Goal: Task Accomplishment & Management: Use online tool/utility

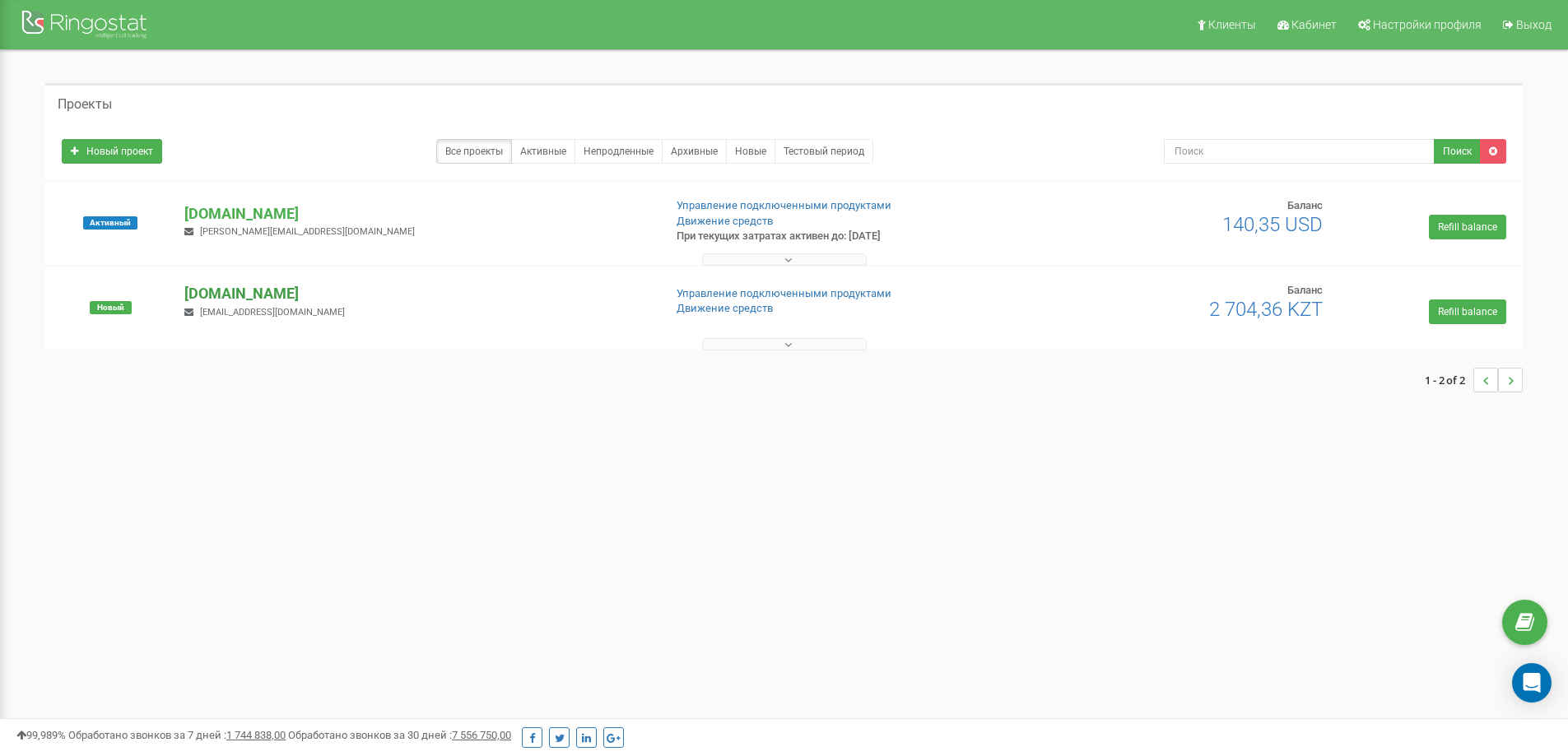
click at [286, 292] on p "[DOMAIN_NAME]" at bounding box center [417, 294] width 465 height 22
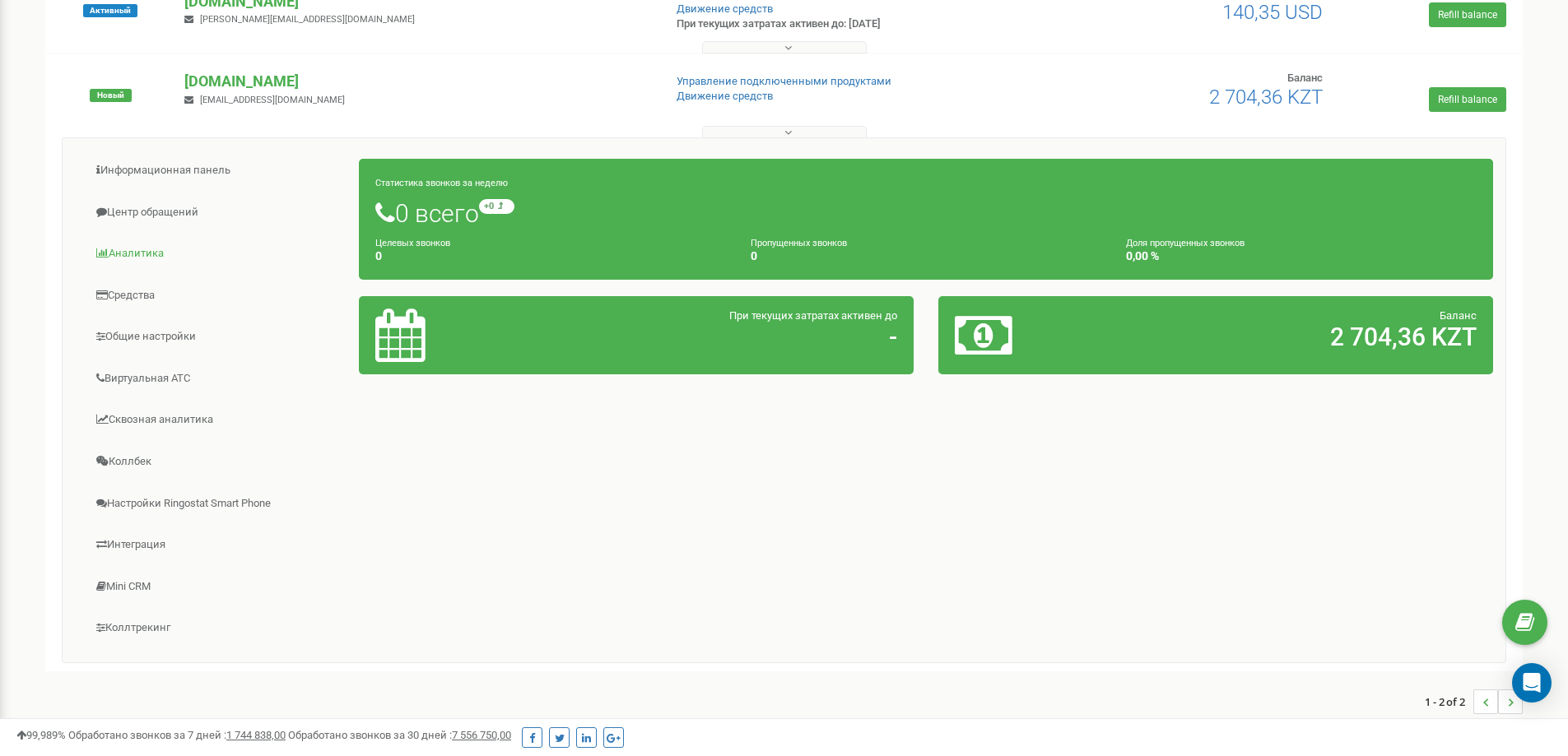
scroll to position [220, 0]
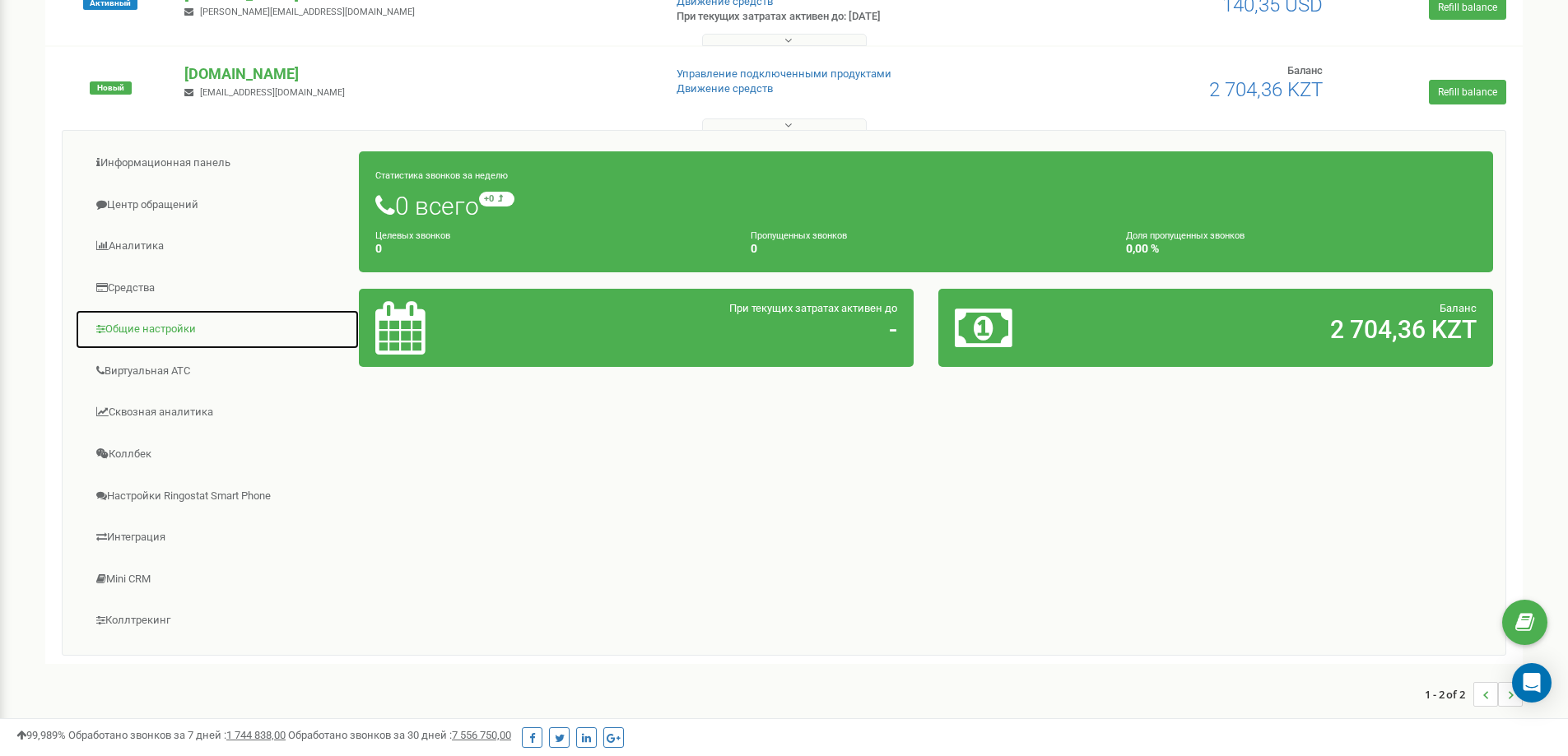
click at [155, 330] on link "Общие настройки" at bounding box center [217, 330] width 284 height 41
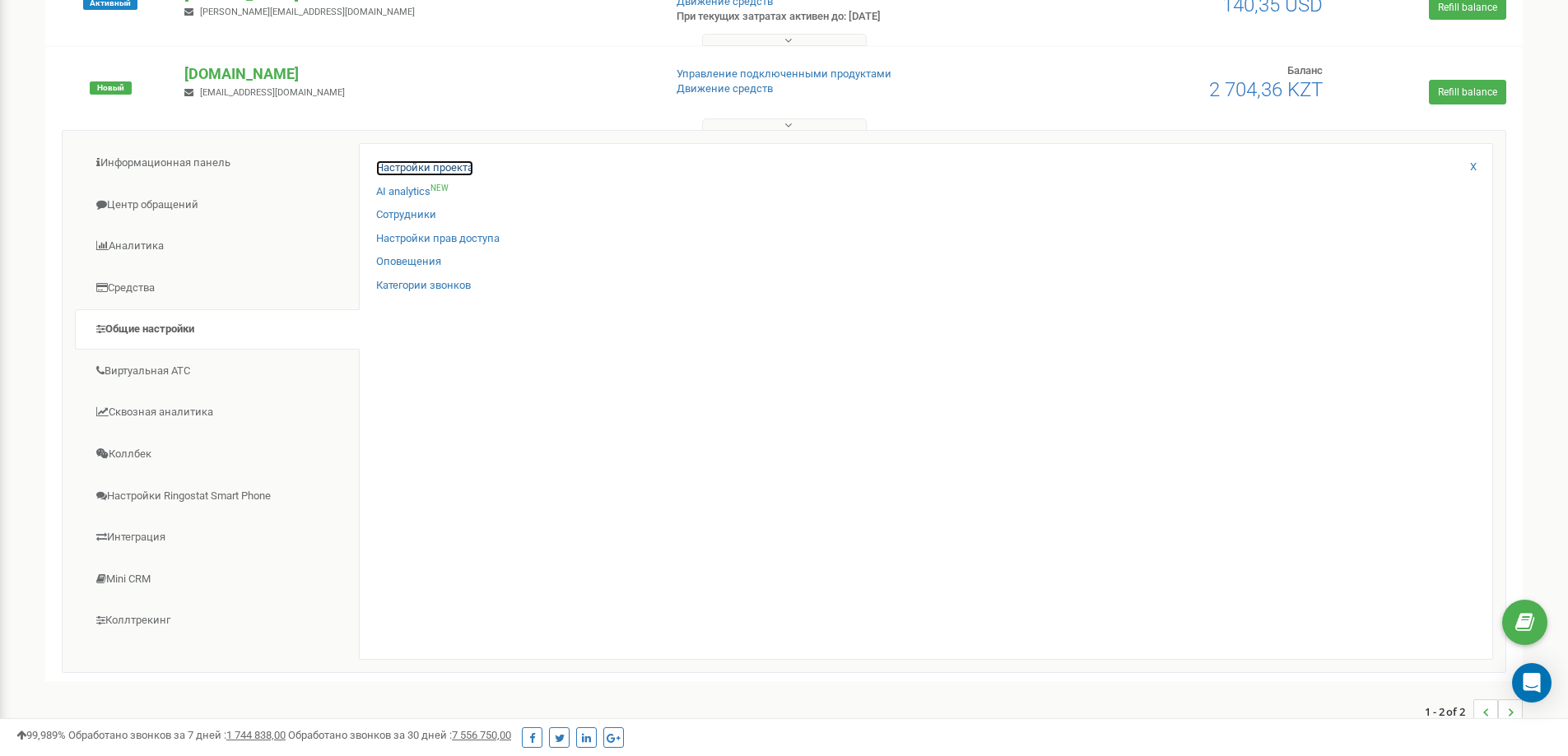
click at [436, 162] on link "Настройки проекта" at bounding box center [424, 167] width 97 height 15
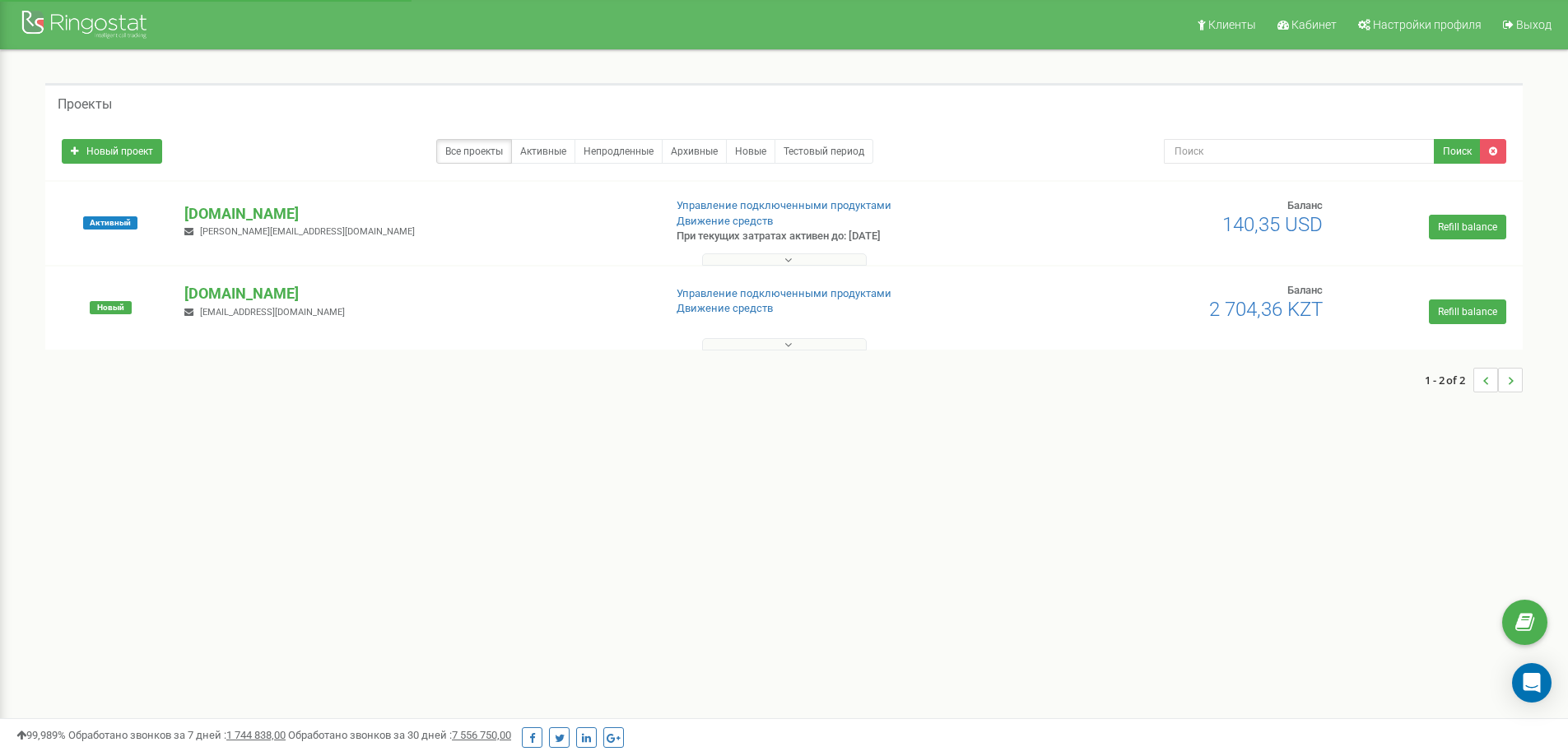
click at [789, 260] on icon at bounding box center [788, 260] width 7 height 12
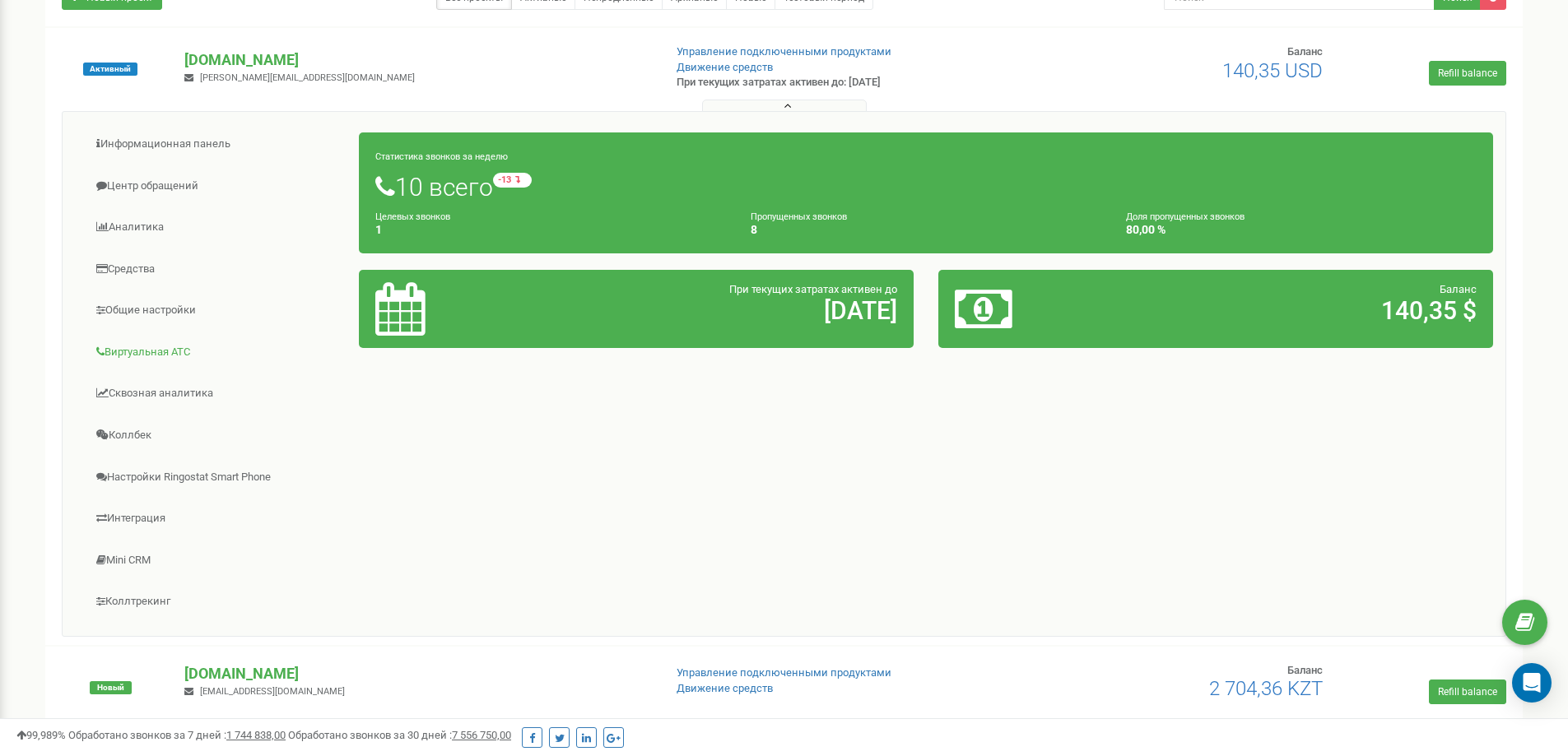
scroll to position [165, 0]
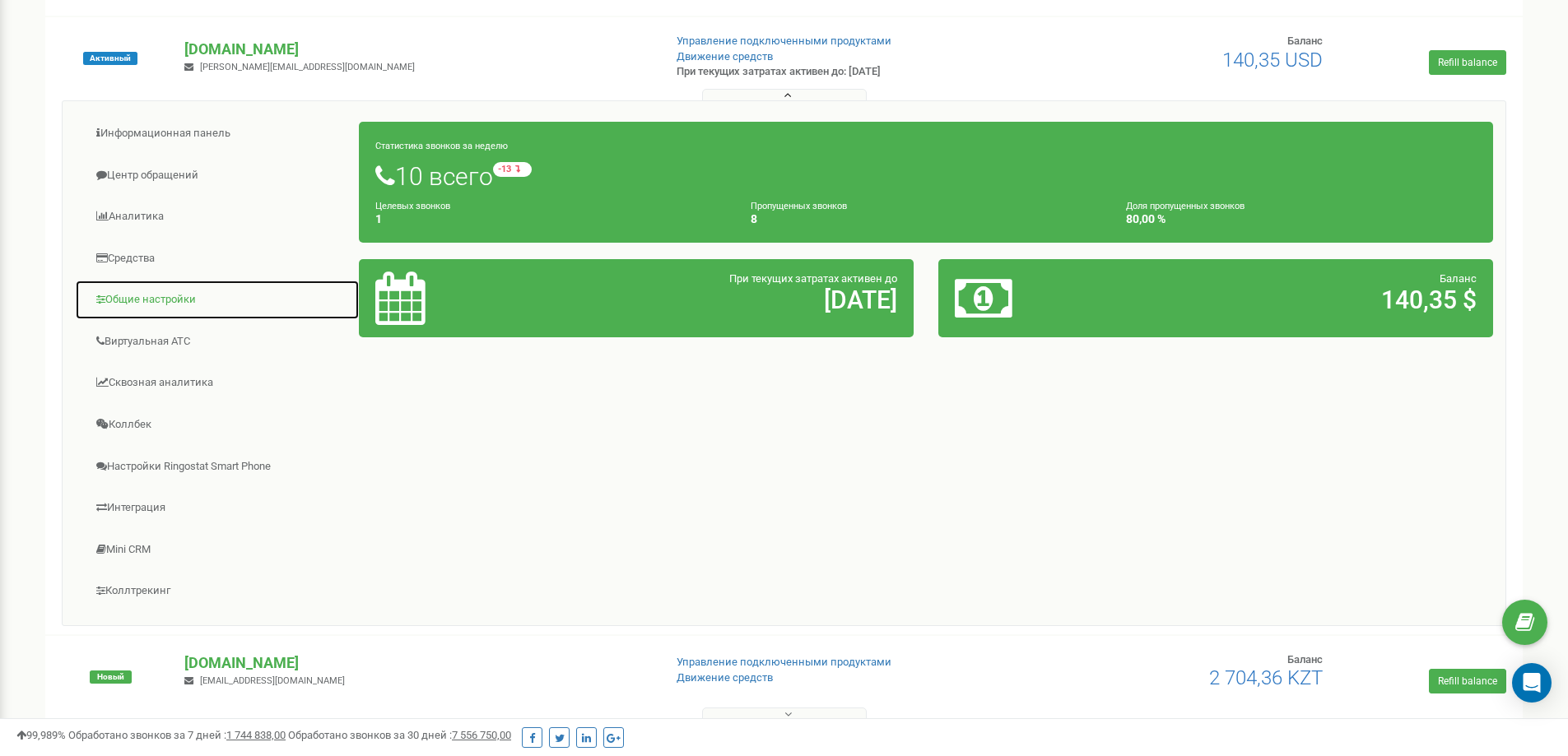
click at [173, 300] on link "Общие настройки" at bounding box center [217, 300] width 284 height 41
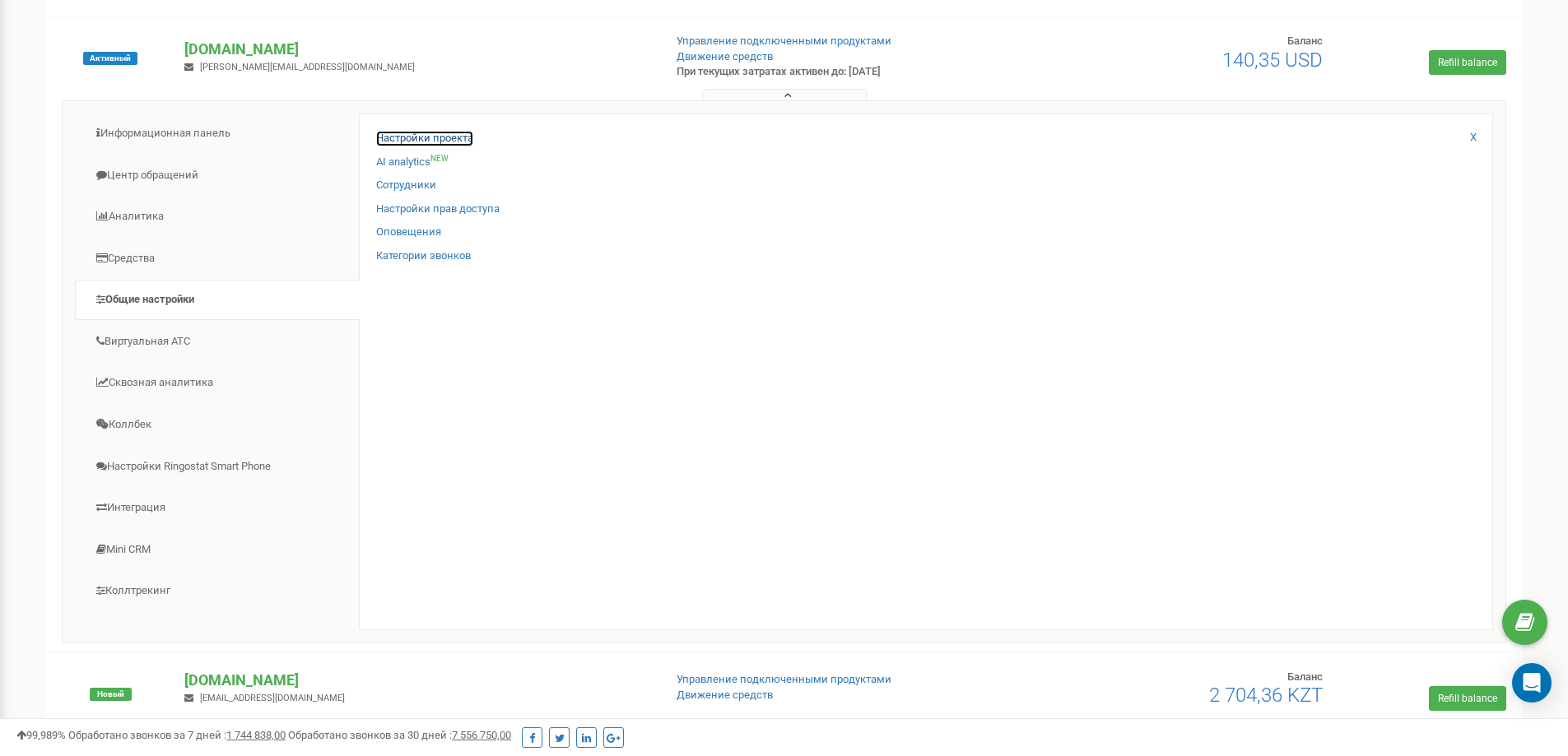
click at [450, 133] on link "Настройки проекта" at bounding box center [424, 138] width 97 height 15
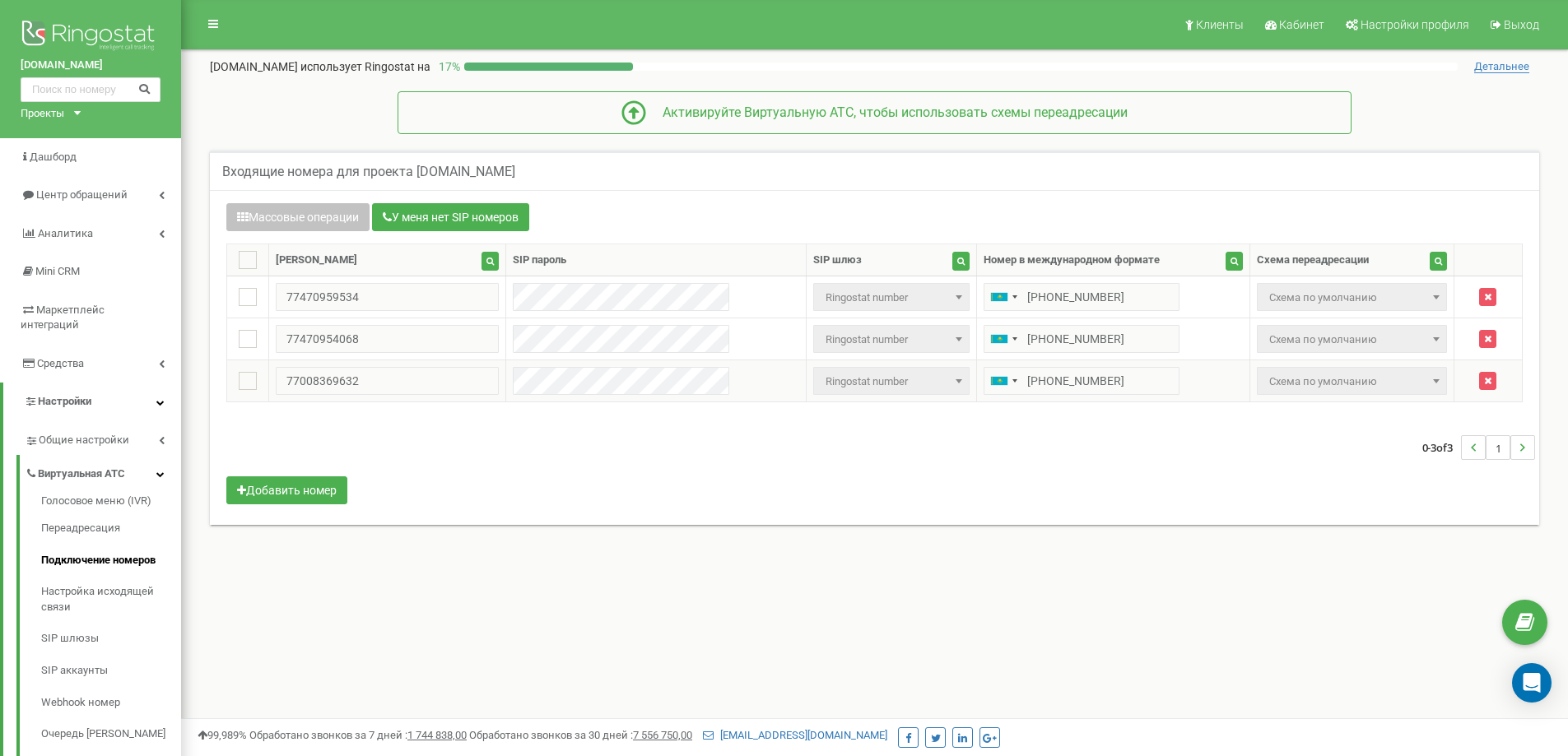
click at [1377, 373] on span "Схема по умолчанию" at bounding box center [1352, 381] width 178 height 23
click at [1430, 377] on span at bounding box center [1437, 381] width 16 height 22
click at [1107, 481] on div "Массовые операции У меня нет SIP номеров Настройка Выберите настройку для редак…" at bounding box center [874, 355] width 1322 height 305
click at [114, 455] on link "Виртуальная АТС" at bounding box center [102, 472] width 157 height 33
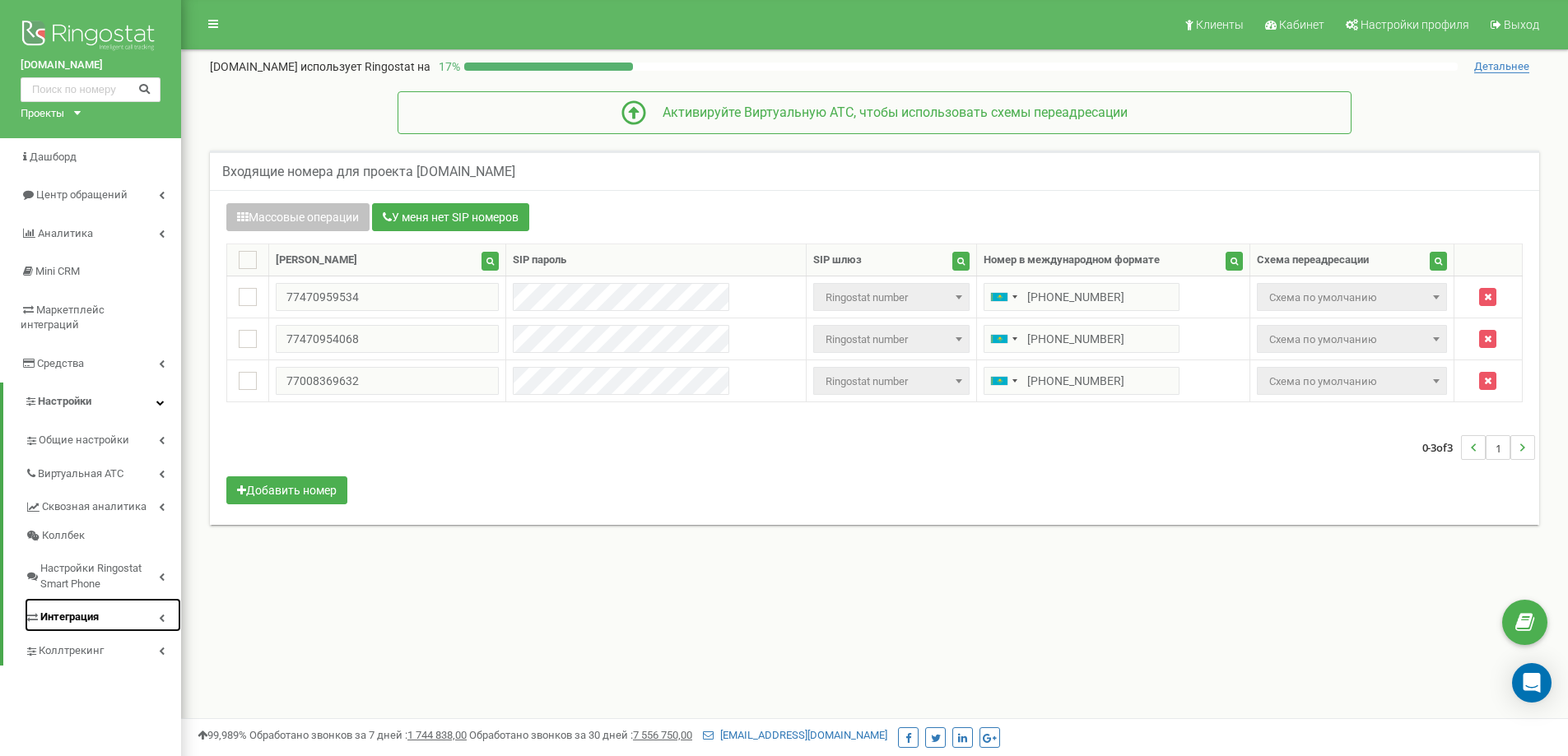
click at [87, 609] on span "Интеграция" at bounding box center [70, 617] width 59 height 15
click at [95, 609] on span "Интеграция" at bounding box center [70, 617] width 59 height 15
click at [109, 433] on span "Общие настройки" at bounding box center [83, 440] width 89 height 15
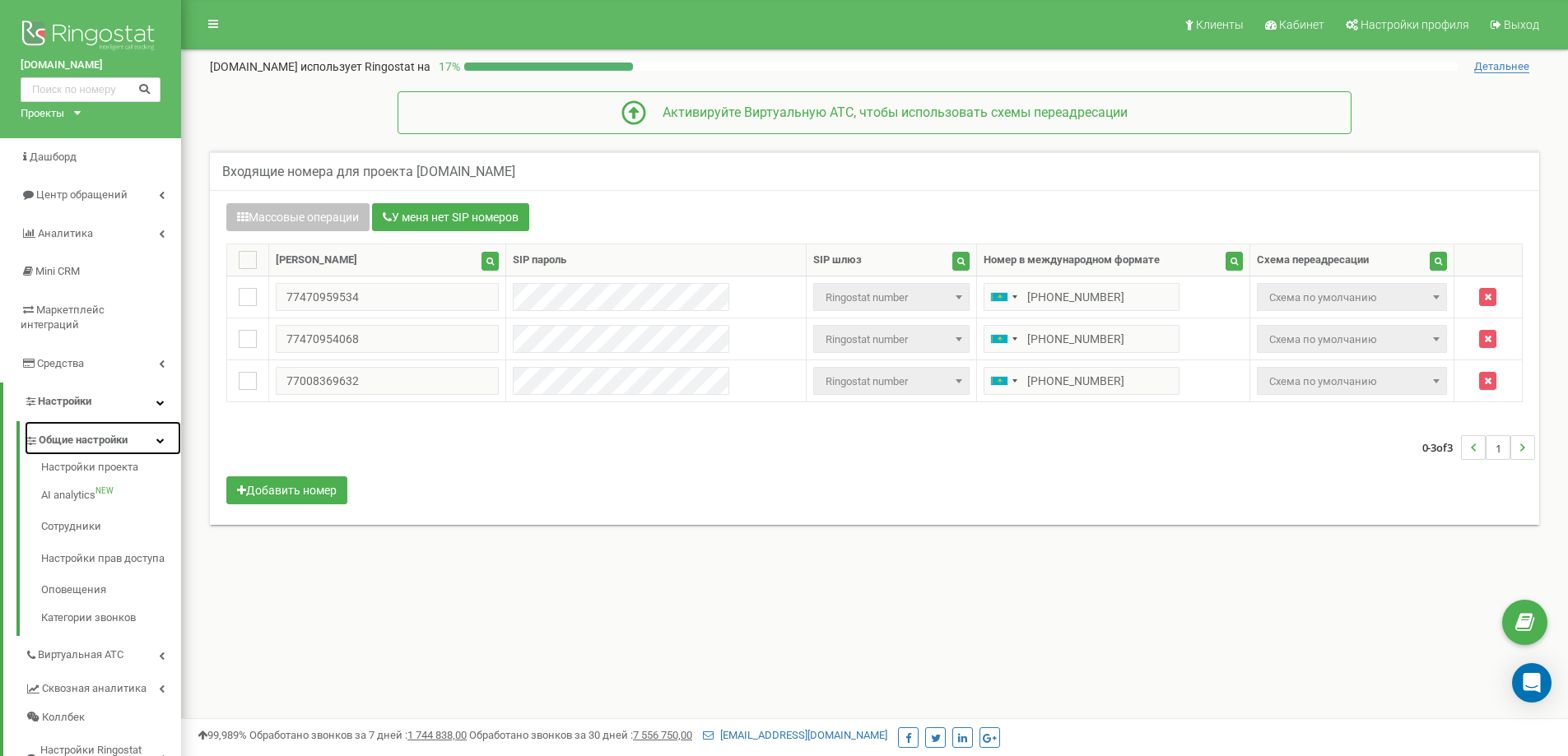
click at [109, 433] on span "Общие настройки" at bounding box center [83, 440] width 89 height 15
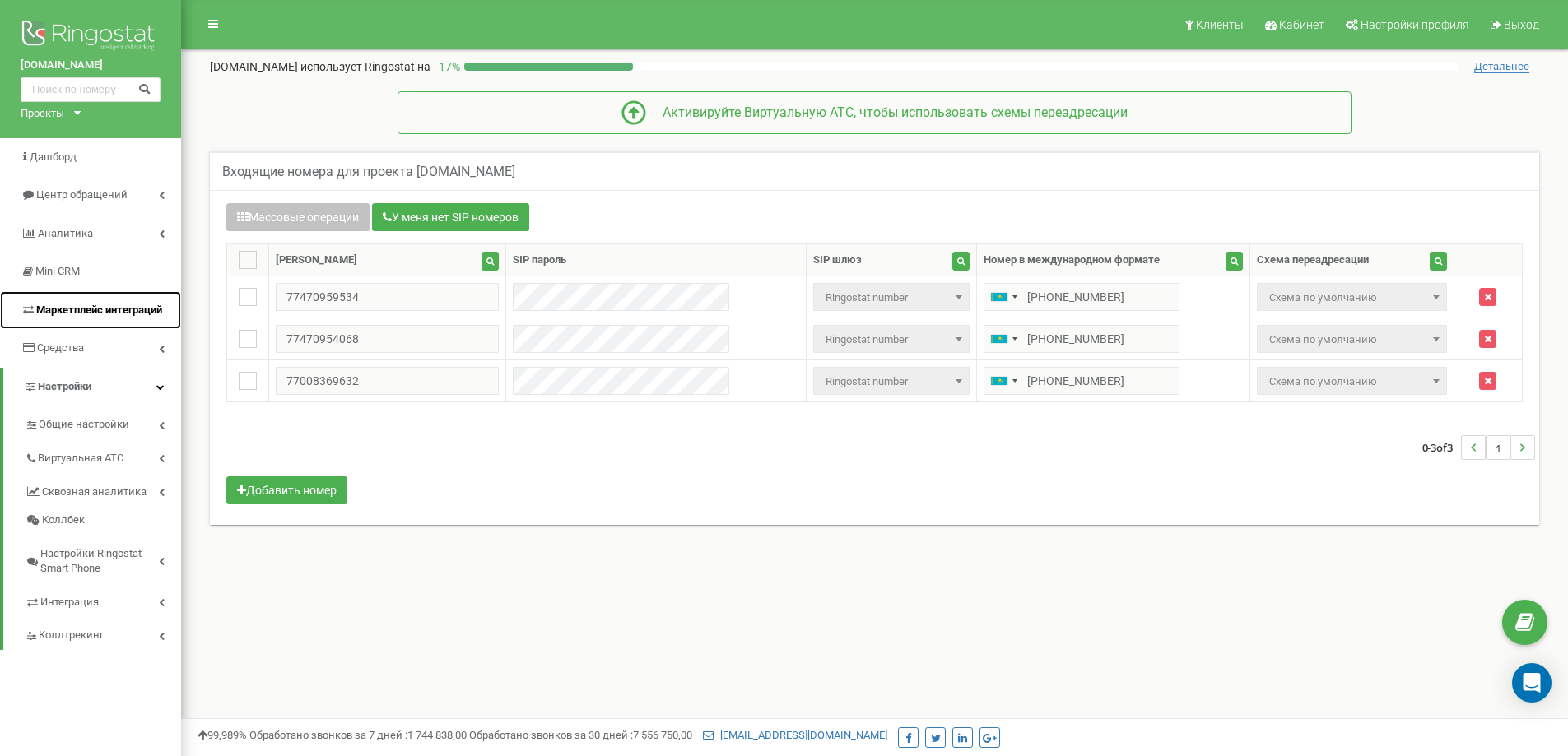
click at [106, 316] on span "Маркетплейс интеграций" at bounding box center [91, 310] width 141 height 15
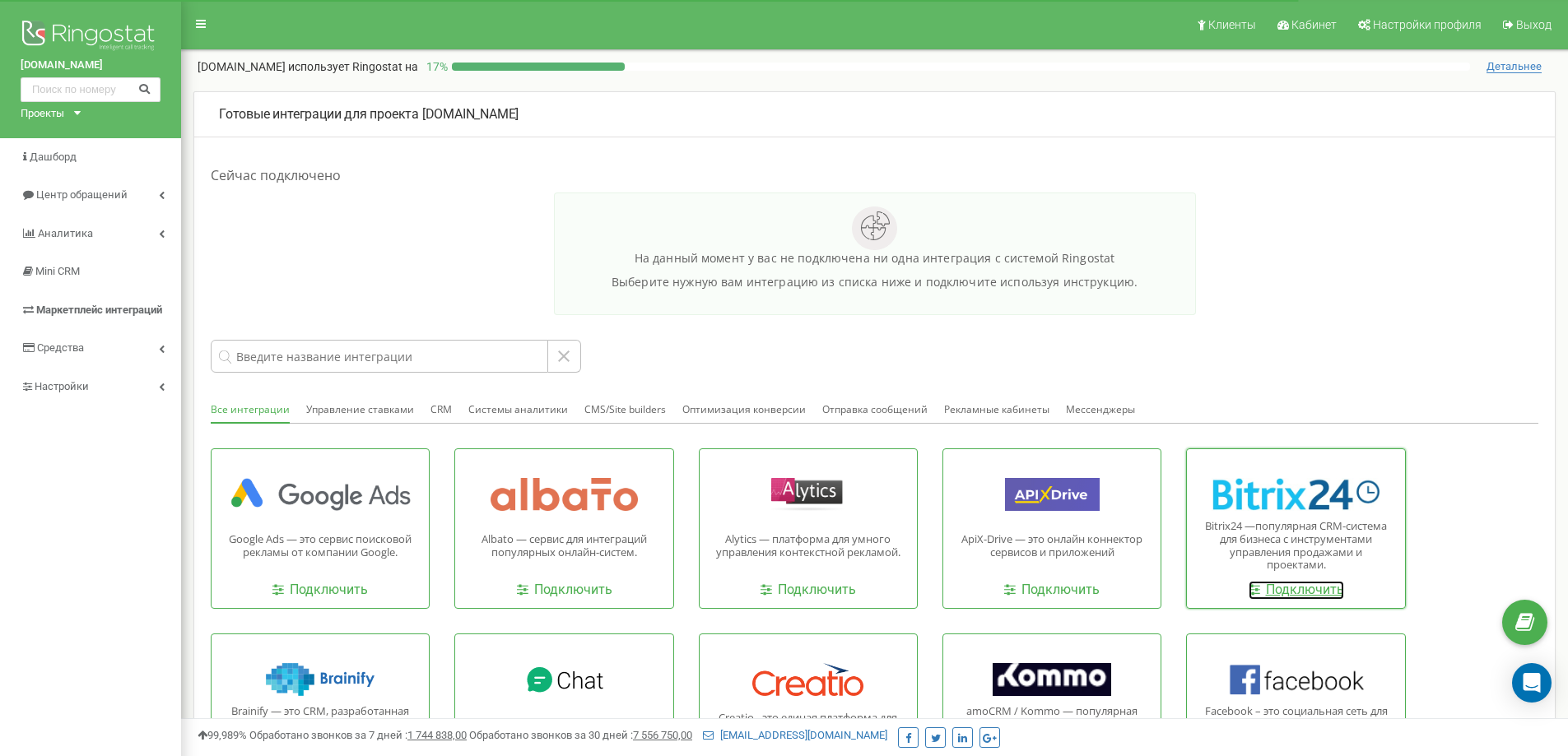
click at [1306, 588] on link "Подключить" at bounding box center [1296, 590] width 95 height 19
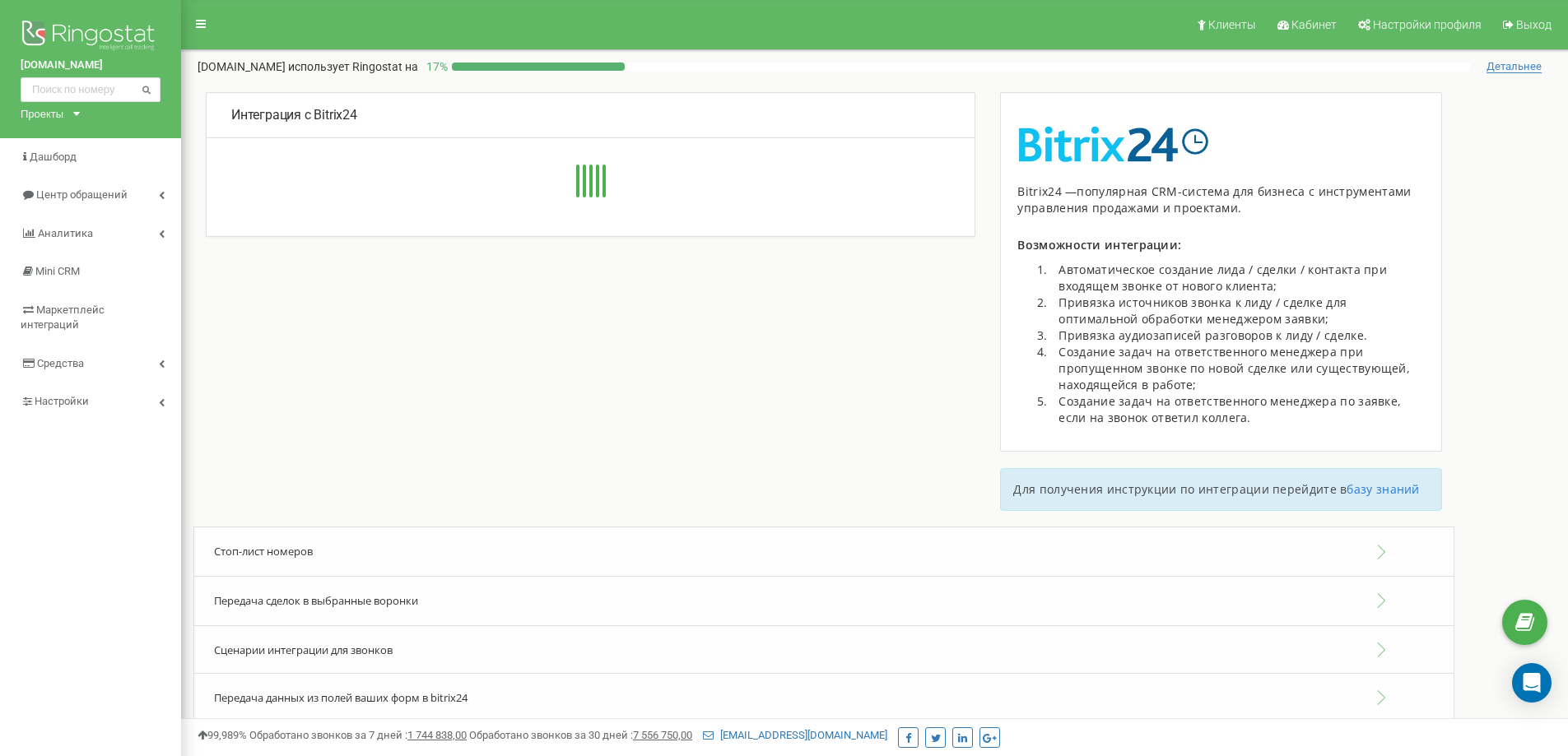
type input "[URL][DOMAIN_NAME]"
type input "30"
type input "rqwiuydm0ae4qg55"
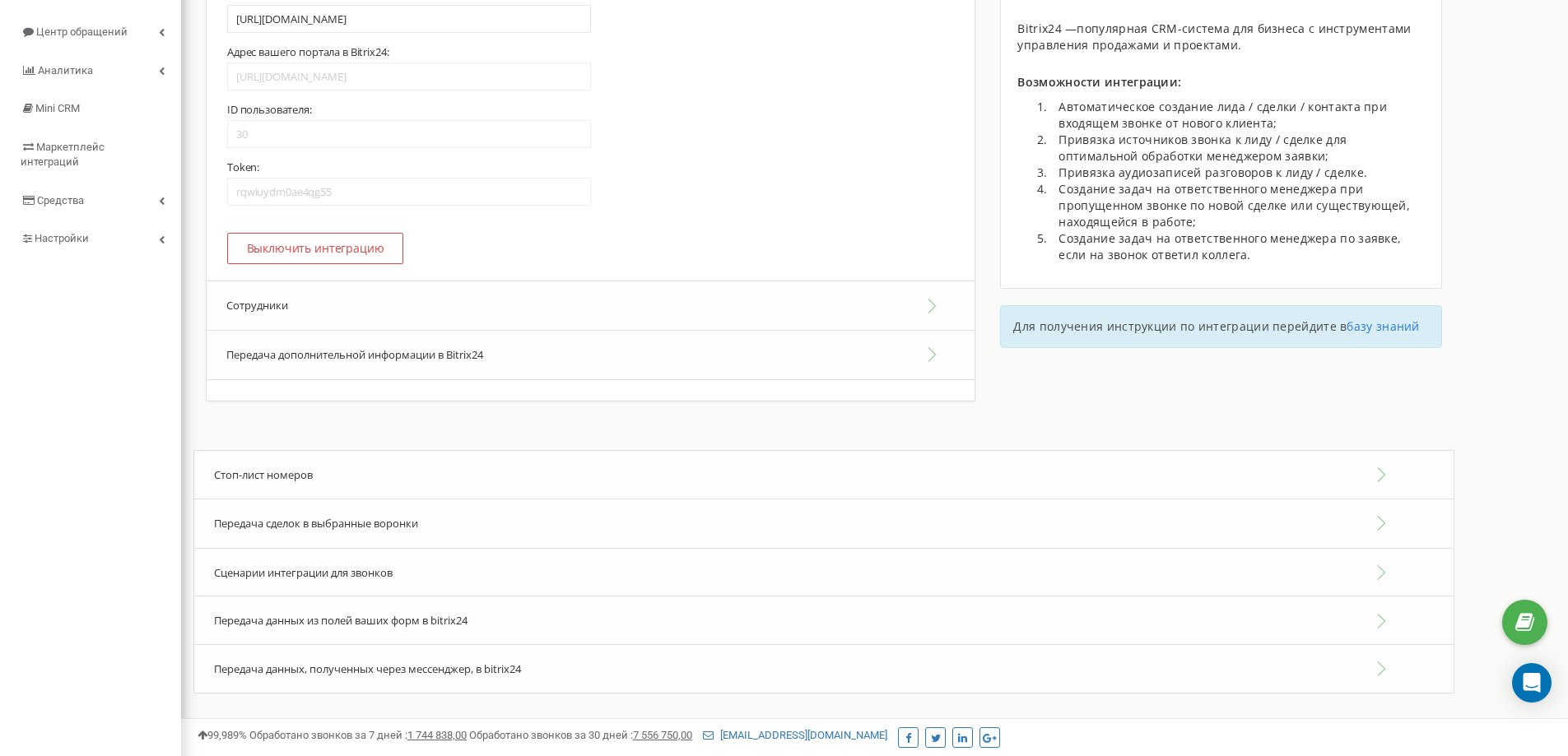
scroll to position [220, 0]
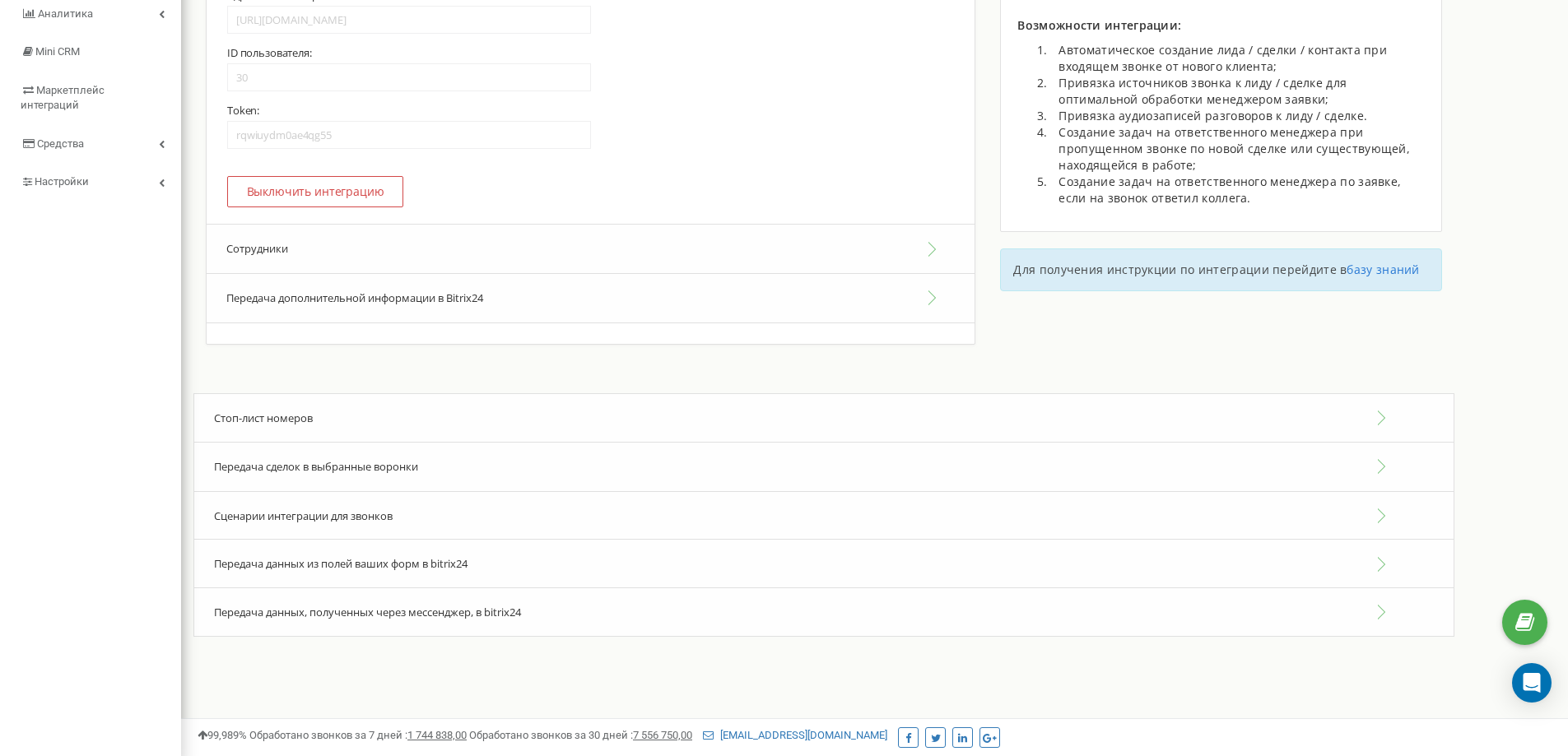
click at [476, 566] on div "Передача данных из полей ваших форм в bitrix24" at bounding box center [824, 563] width 1261 height 50
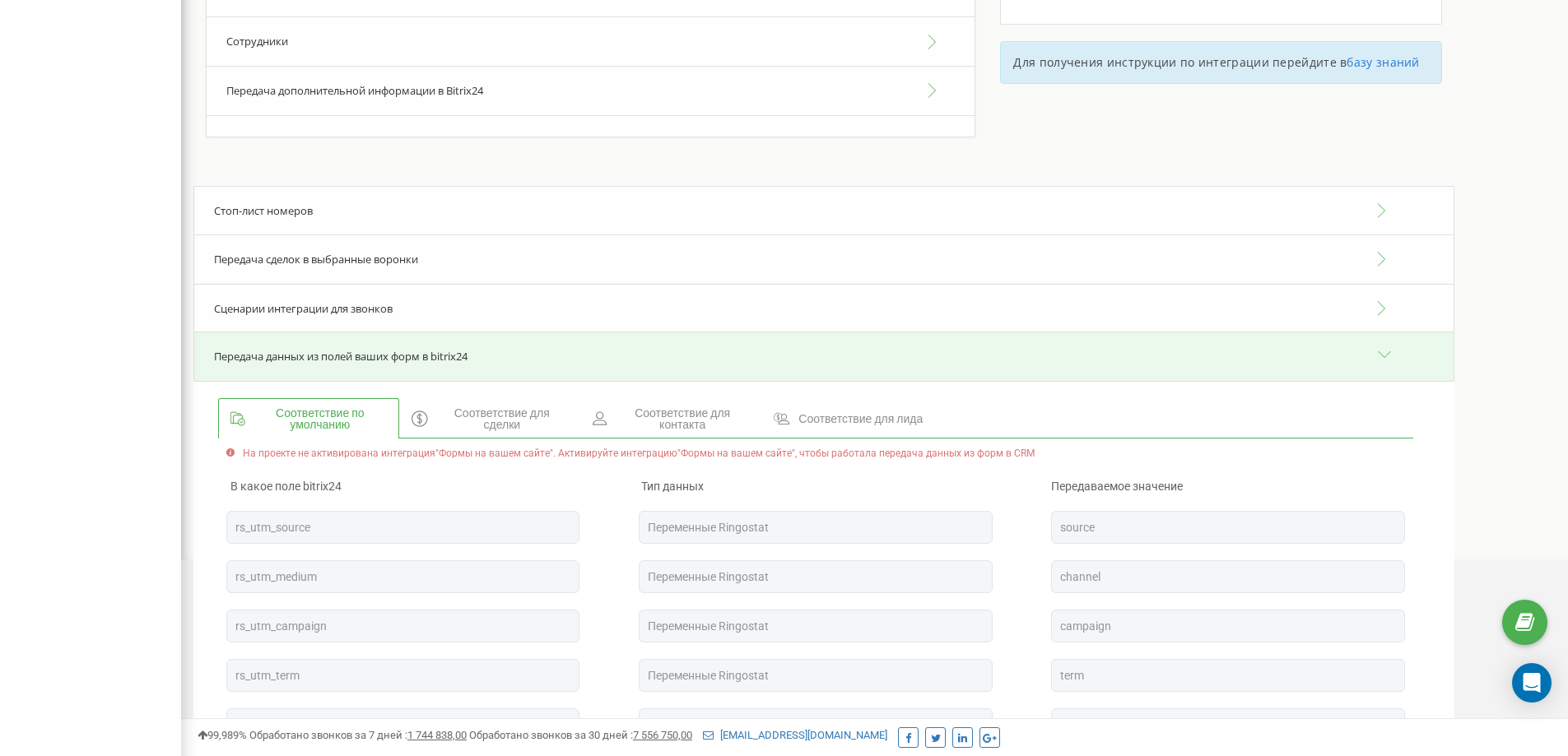
scroll to position [438, 0]
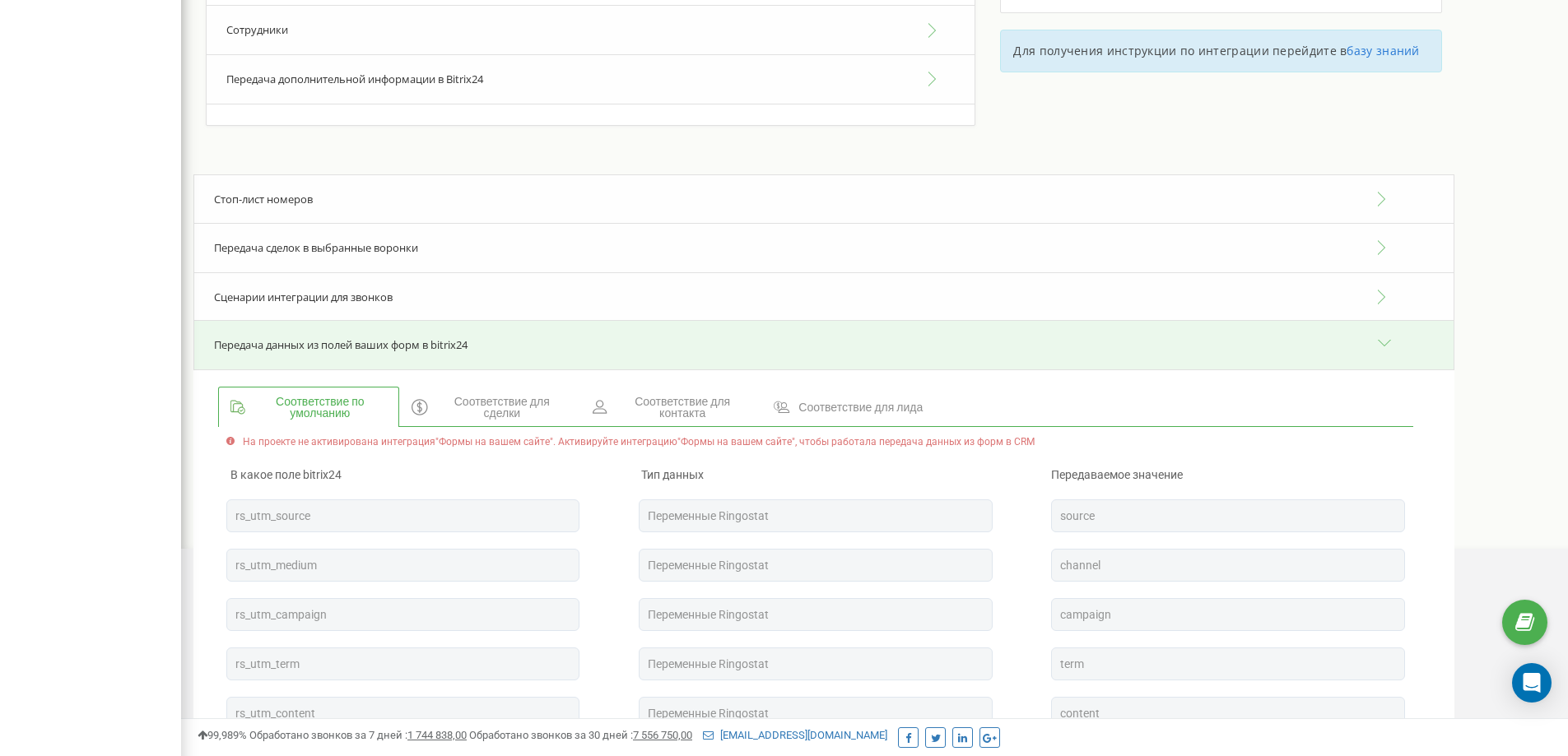
click at [413, 342] on span "Передача данных из полей ваших форм в bitrix24" at bounding box center [341, 345] width 254 height 14
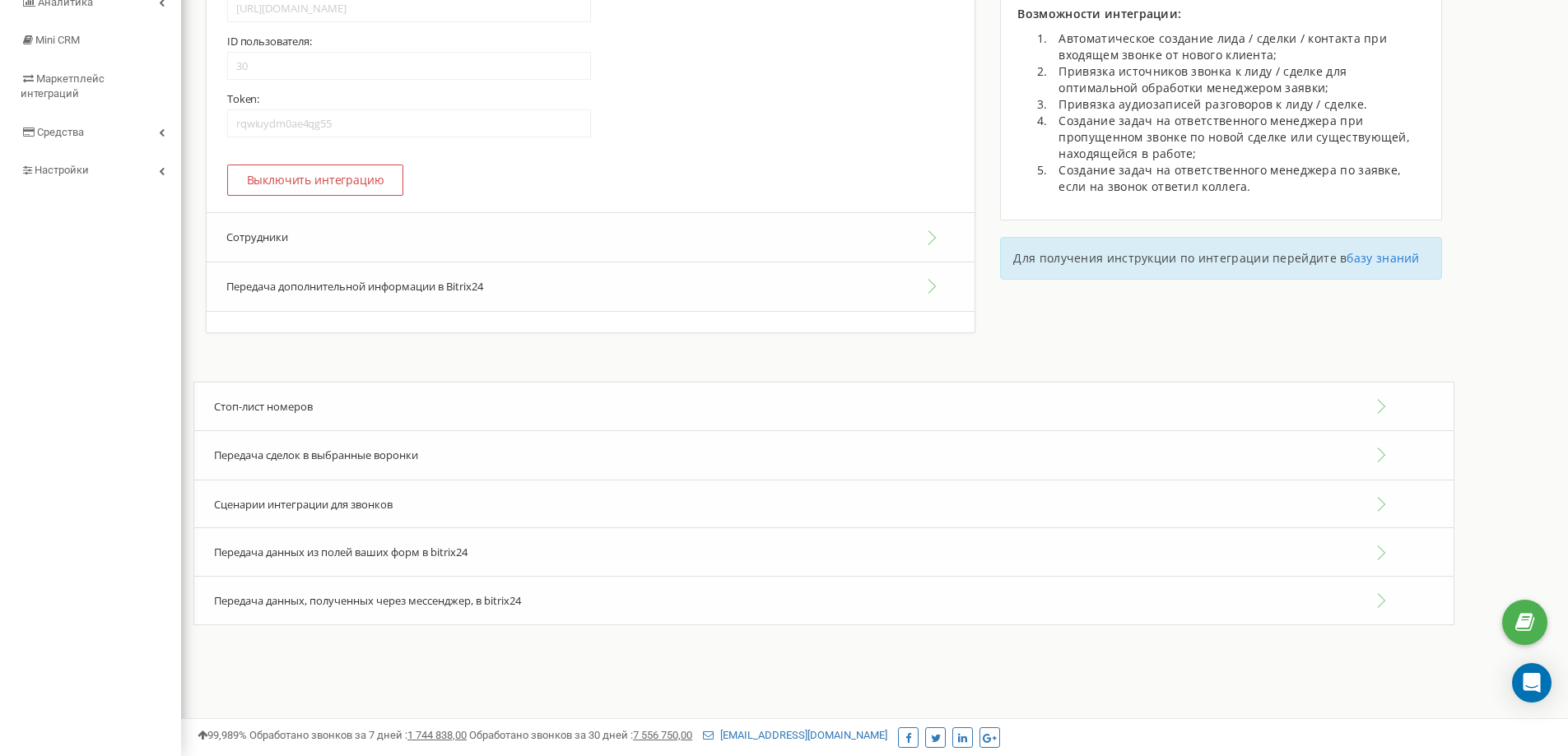
click at [361, 591] on div "Передача данных, полученных через мессенджер, в bitrix24" at bounding box center [824, 600] width 1261 height 50
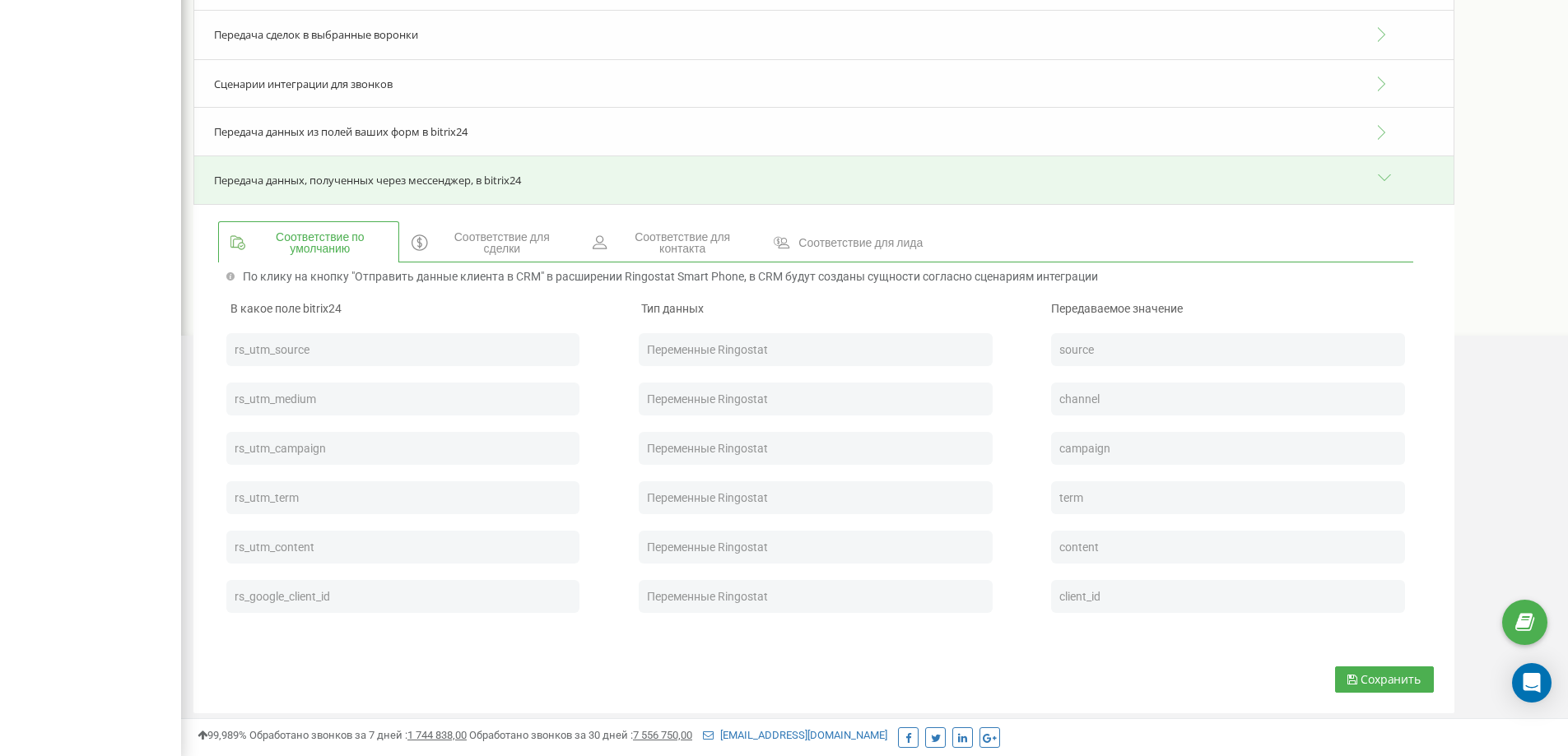
scroll to position [658, 0]
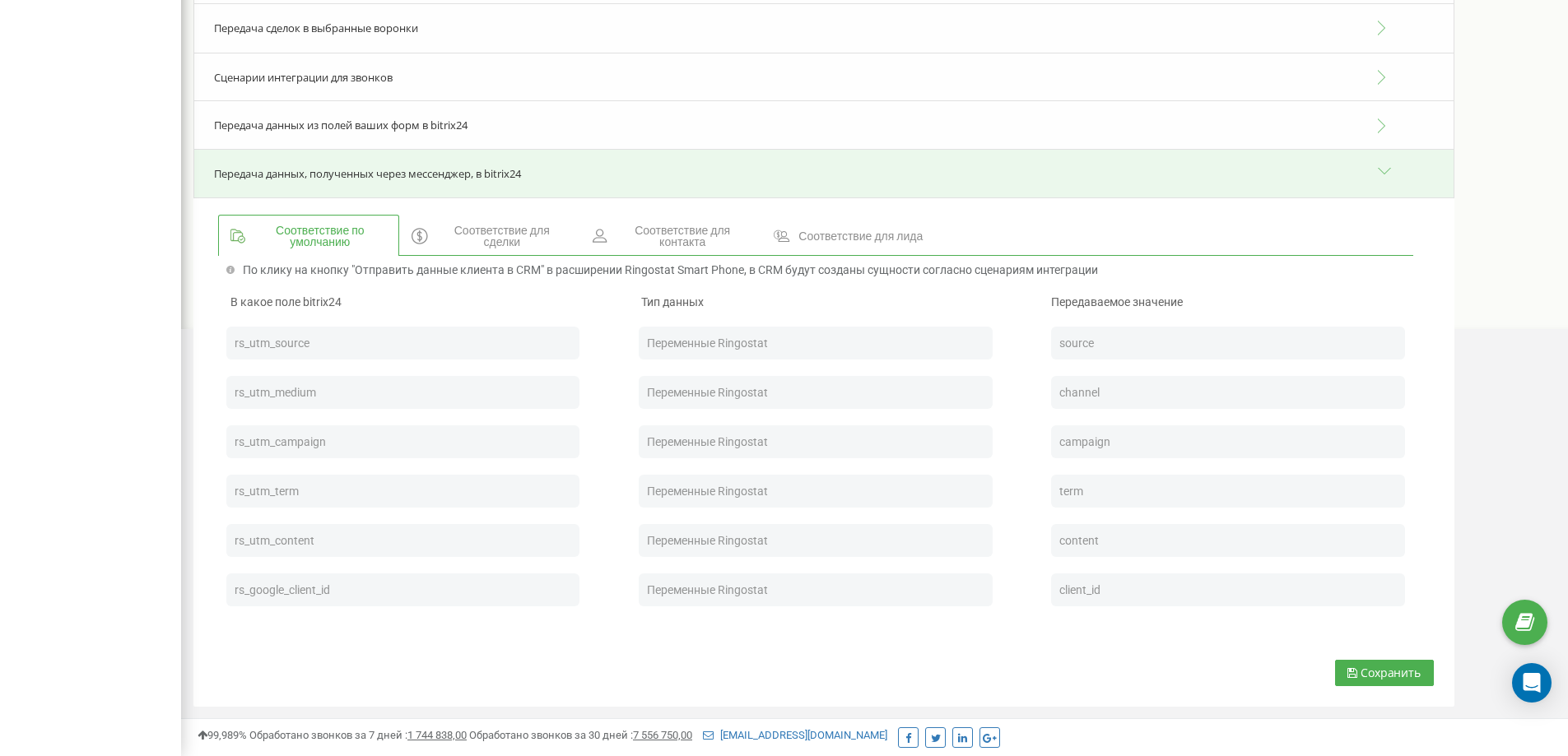
click at [431, 171] on span "Передача данных, полученных через мессенджер, в bitrix24" at bounding box center [367, 174] width 307 height 14
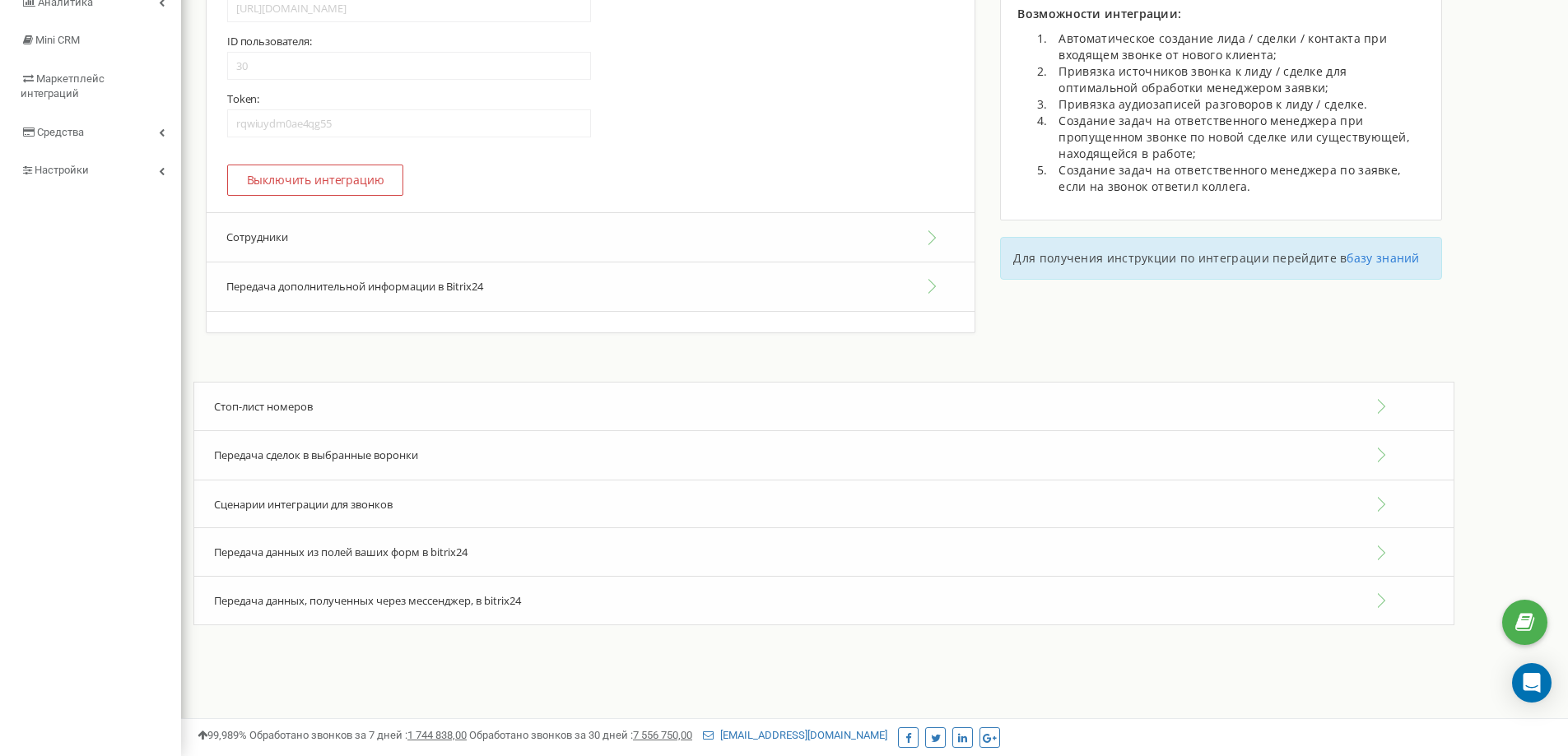
click at [392, 455] on span "Передача сделок в выбранные воронки" at bounding box center [315, 455] width 204 height 14
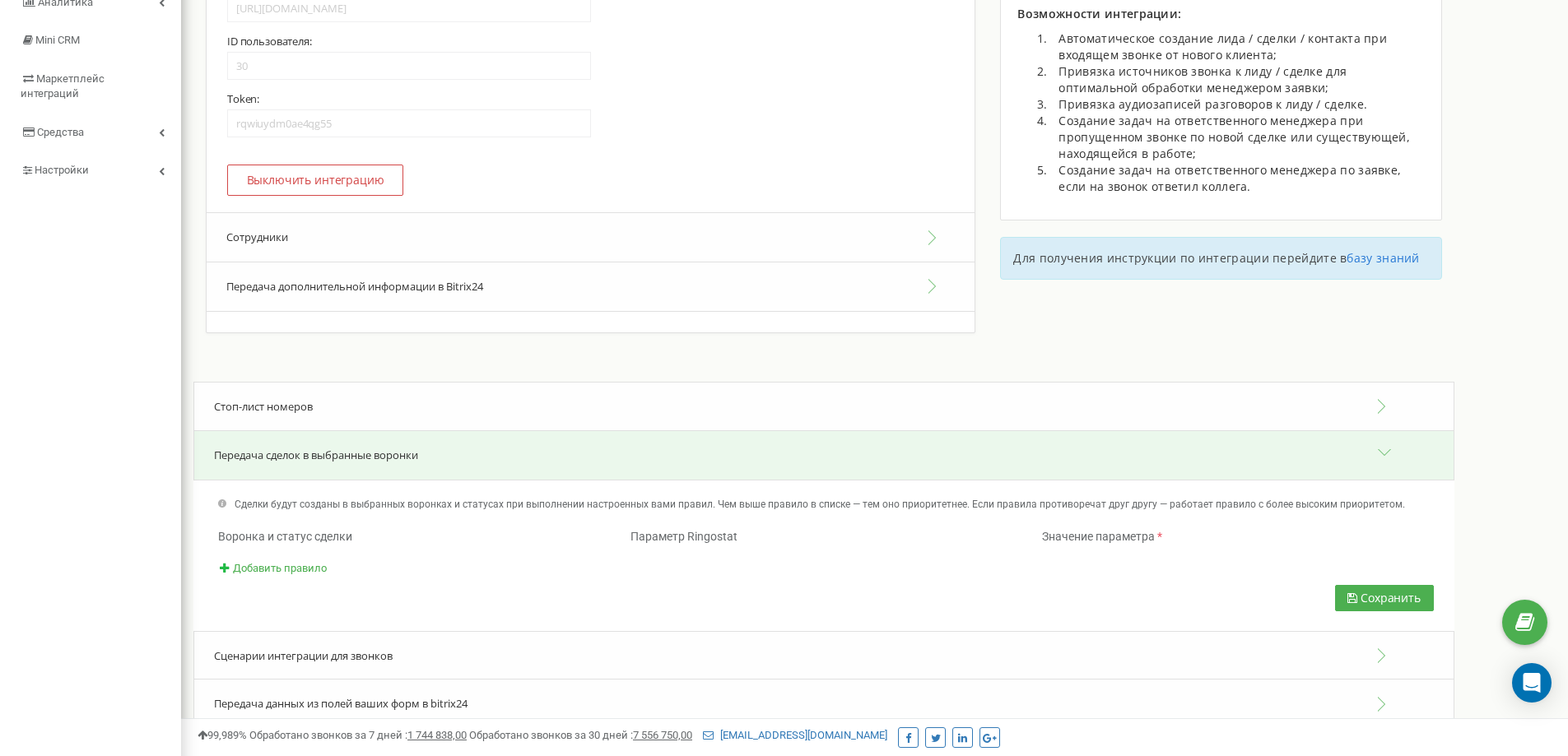
scroll to position [302, 0]
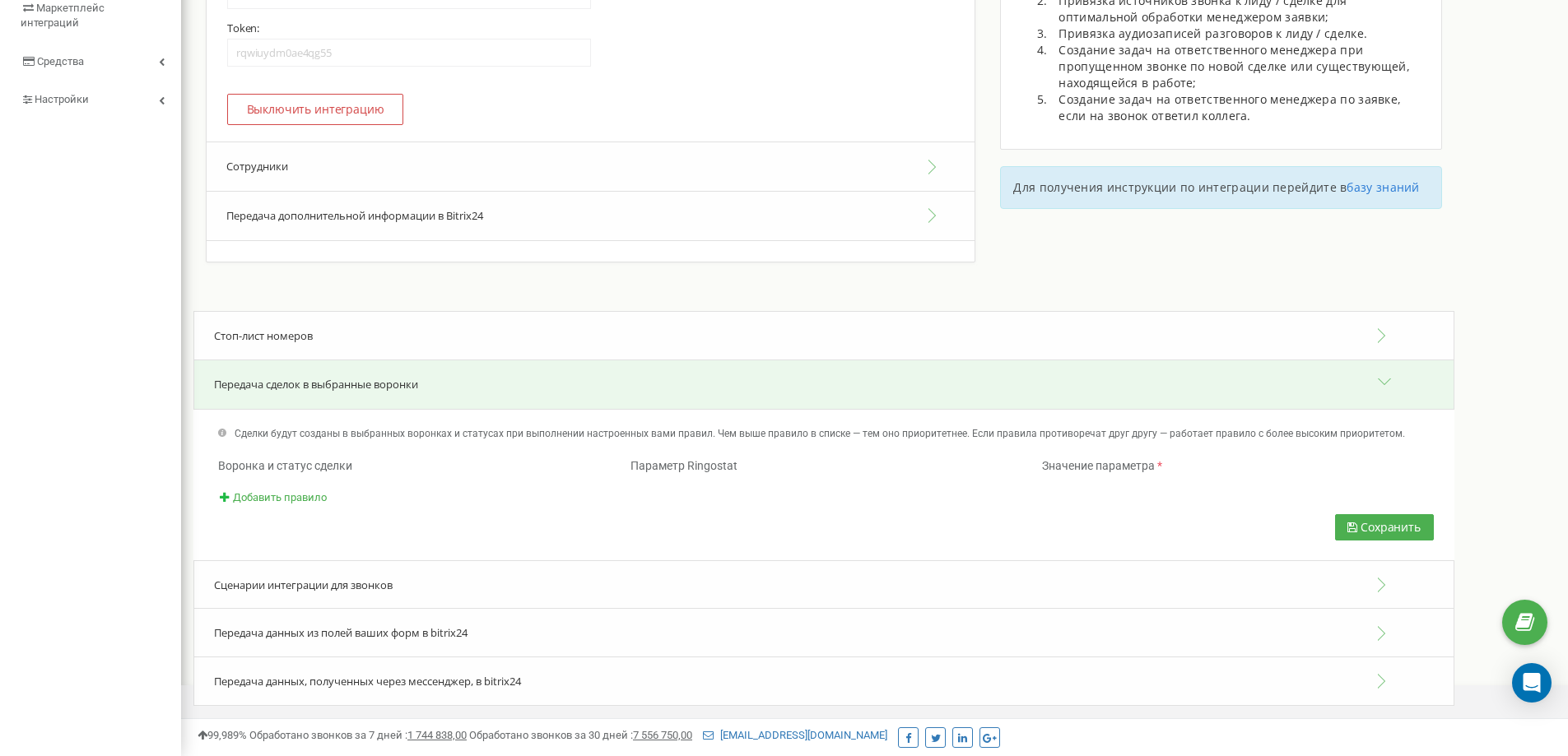
click at [399, 374] on div "Передача сделок в выбранные воронки" at bounding box center [824, 384] width 1261 height 50
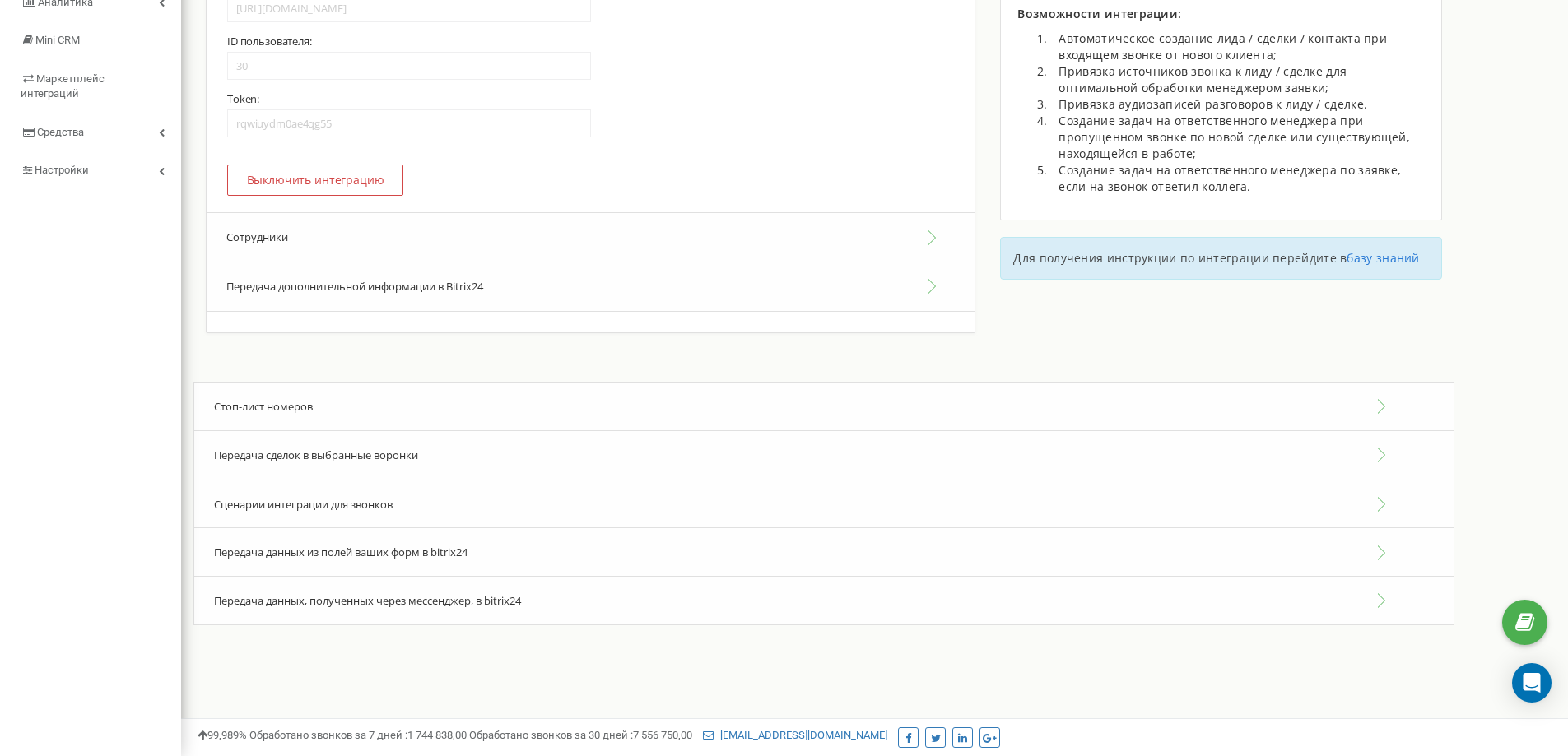
click at [343, 419] on div "Стоп-лист номеров" at bounding box center [824, 407] width 1261 height 50
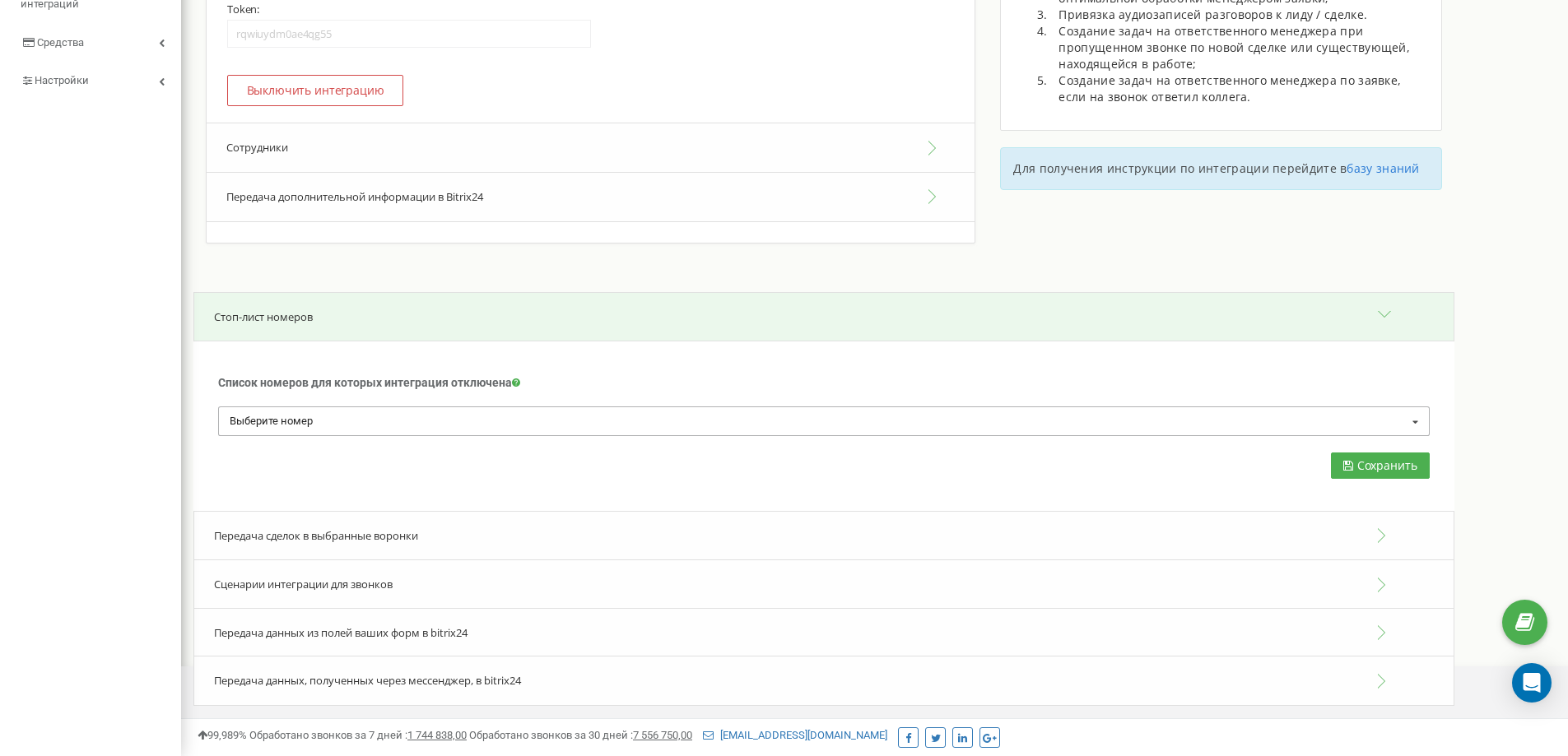
click at [332, 427] on div "Выберите номер" at bounding box center [280, 421] width 110 height 18
click at [332, 427] on div "Выберите номер No results found." at bounding box center [824, 421] width 1212 height 29
click at [428, 390] on div "Список номеров для которых интеграция отключена Для номеров, добавленных в этом…" at bounding box center [824, 382] width 1212 height 49
click at [323, 320] on div "Стоп-лист номеров" at bounding box center [824, 317] width 1261 height 50
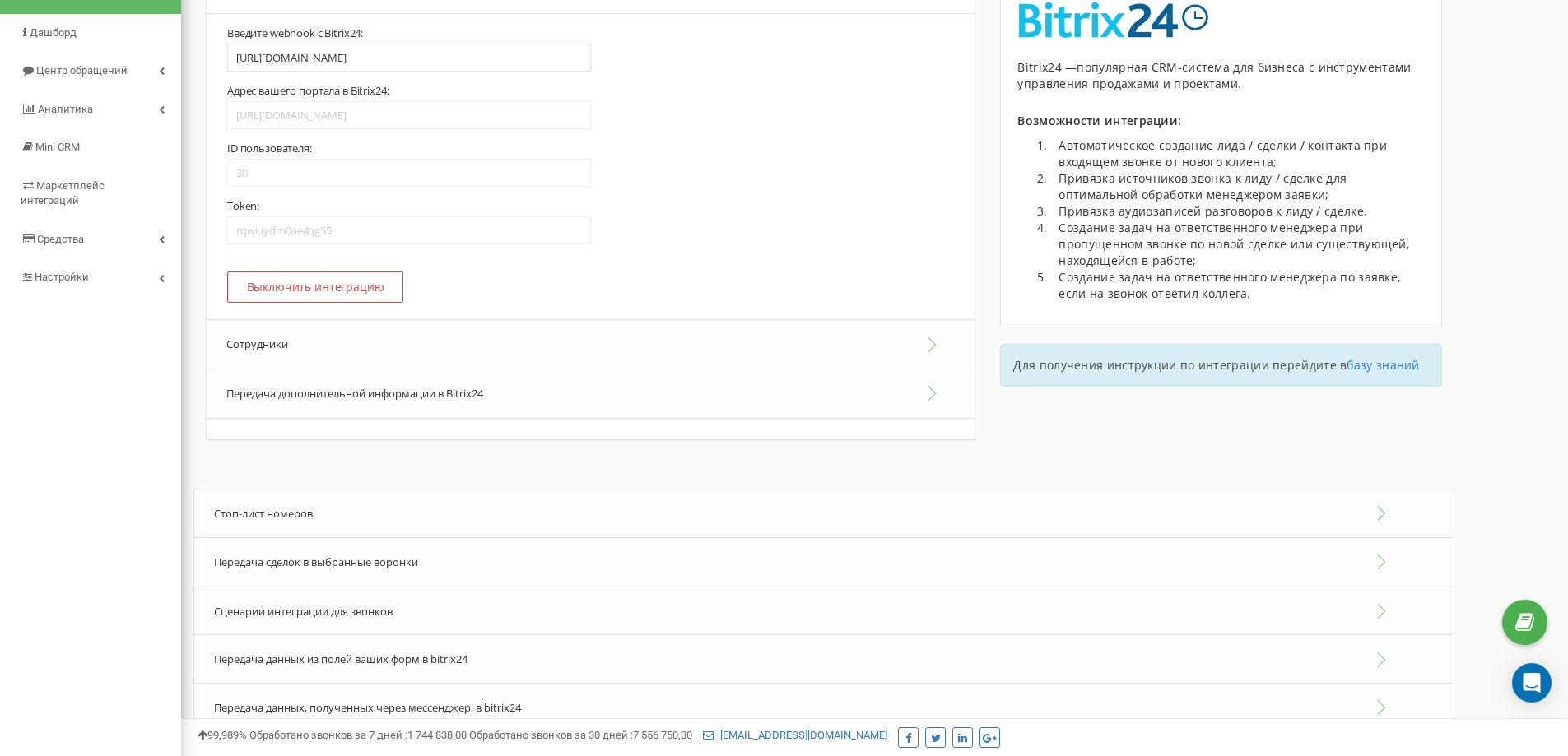
scroll to position [121, 0]
click at [365, 397] on button "Передача дополнительной информации в Bitrix24" at bounding box center [591, 397] width 768 height 50
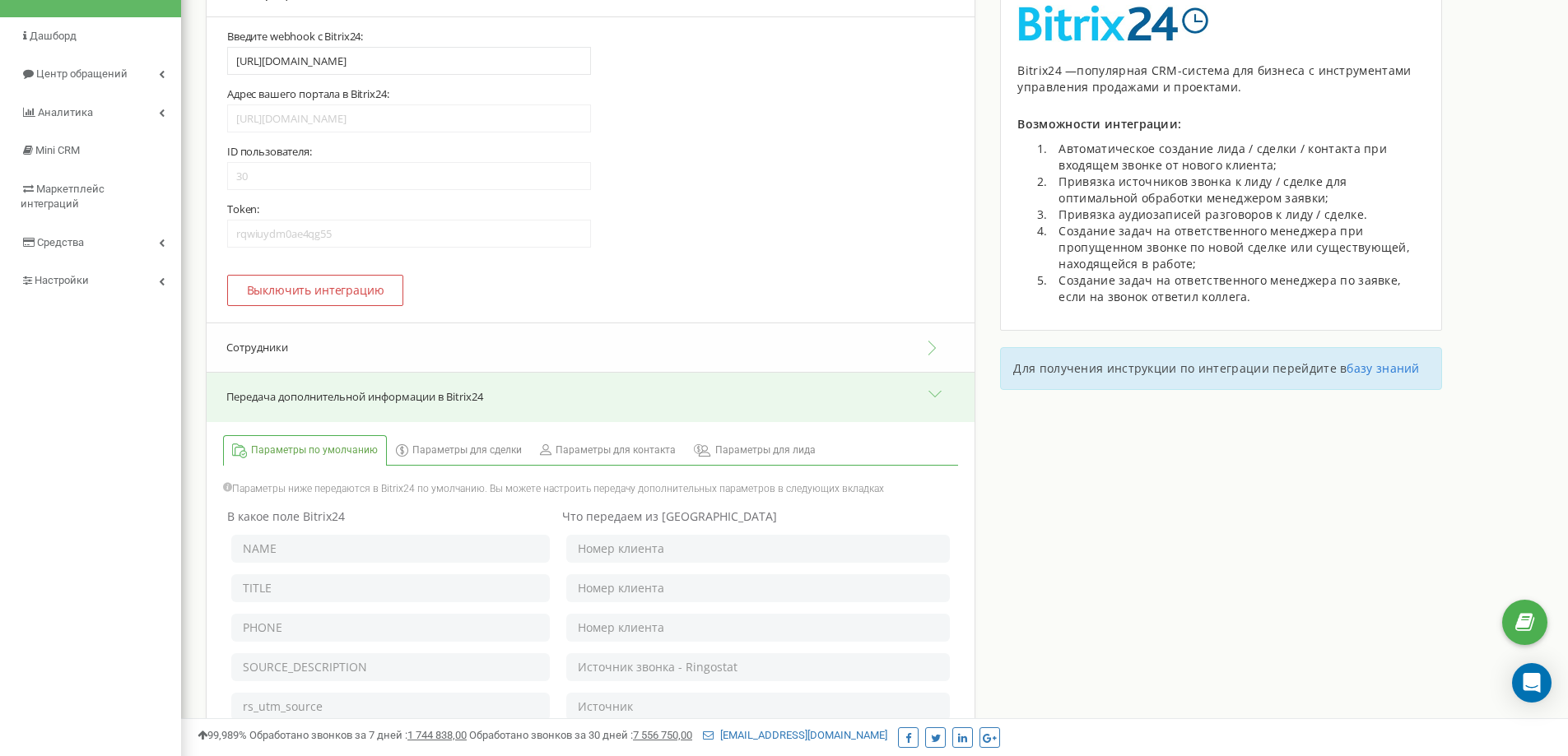
click at [365, 397] on button "Передача дополнительной информации в Bitrix24" at bounding box center [591, 397] width 768 height 50
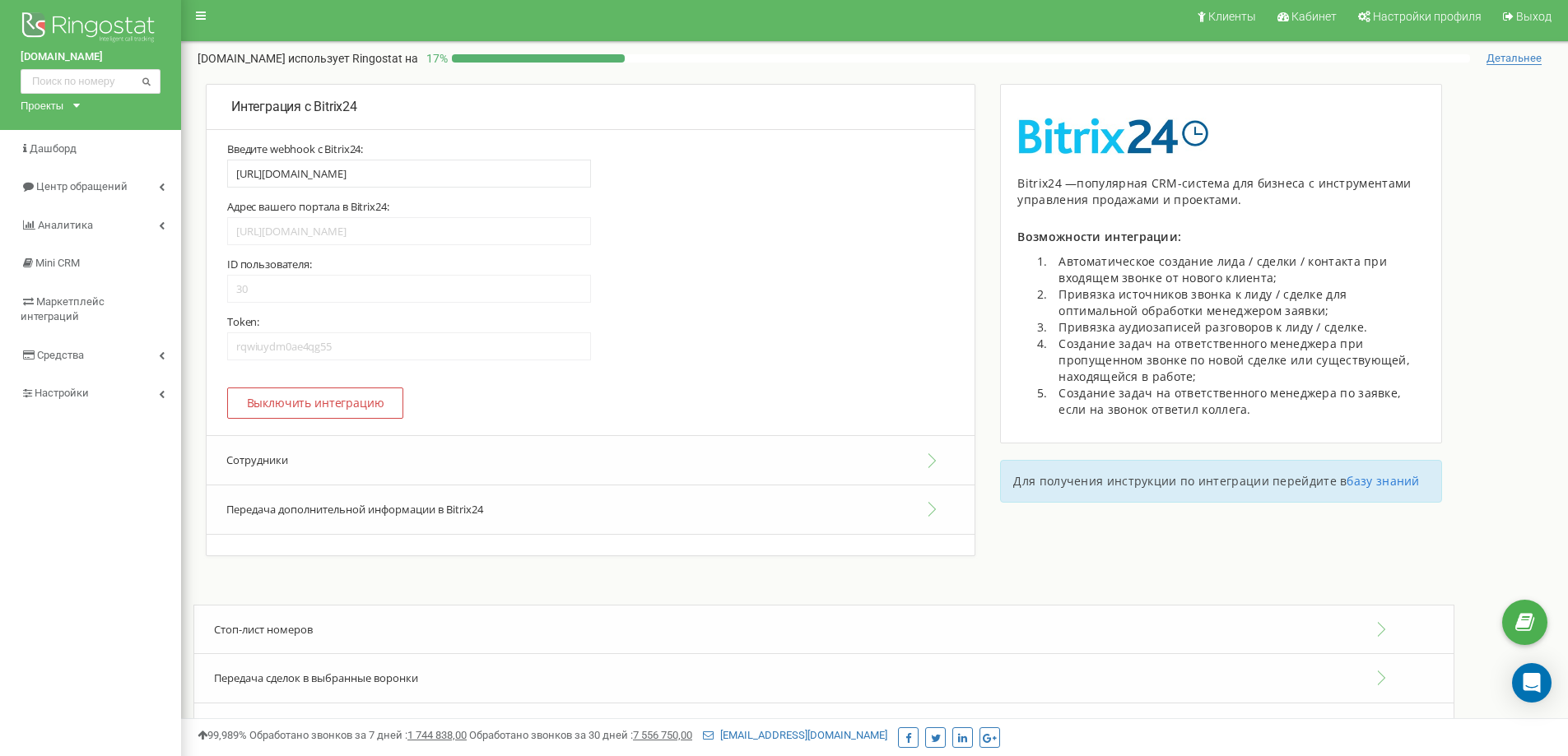
scroll to position [0, 0]
